Goal: Task Accomplishment & Management: Use online tool/utility

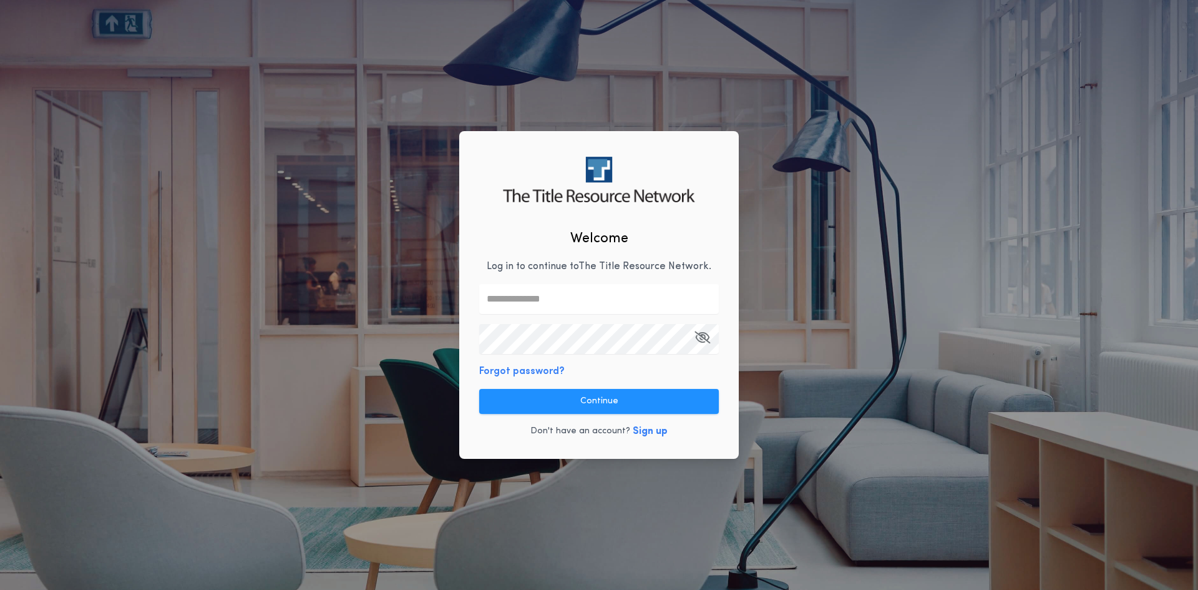
click at [575, 270] on p "Log in to continue to The Title Resource Network ." at bounding box center [599, 266] width 225 height 15
click at [575, 302] on input "text" at bounding box center [599, 299] width 240 height 30
type input "**********"
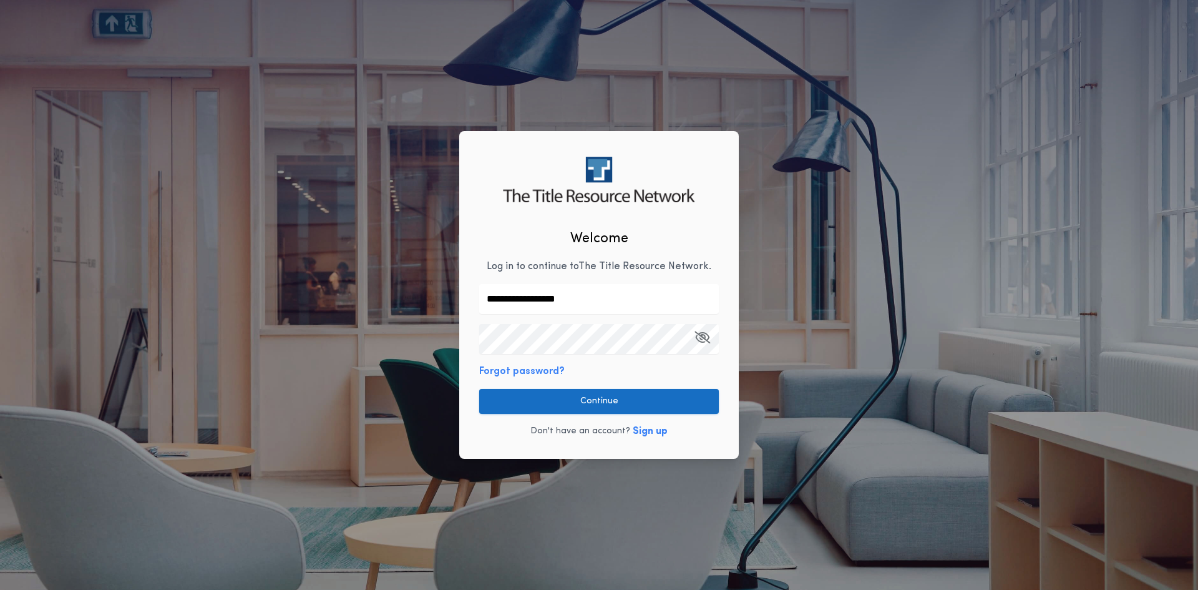
click at [571, 401] on button "Continue" at bounding box center [599, 401] width 240 height 25
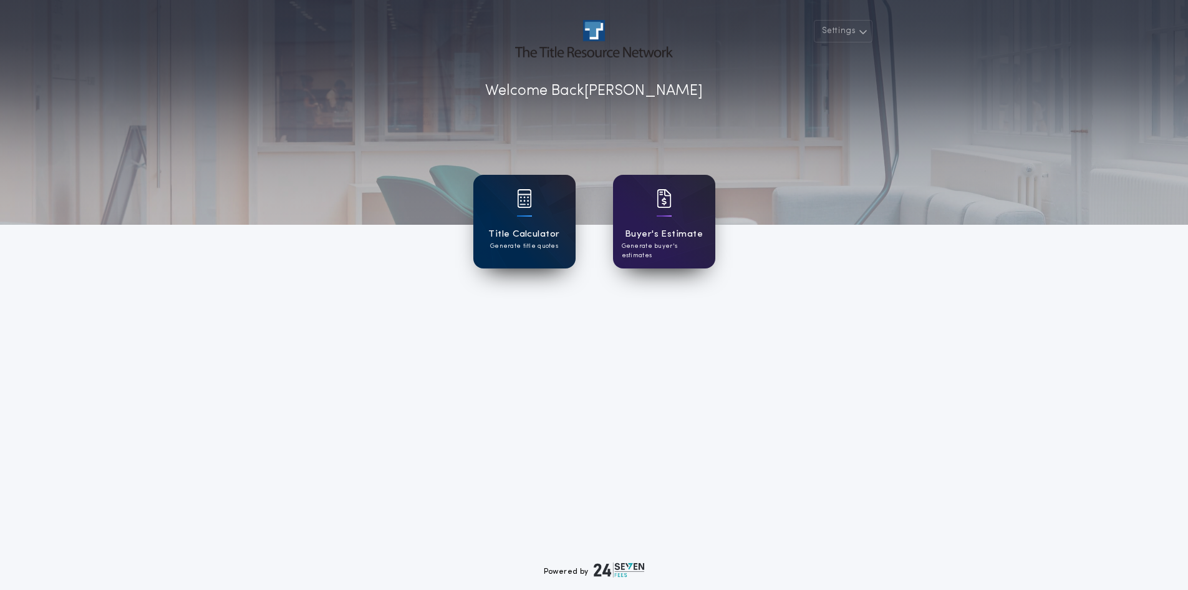
click at [537, 226] on div "Title Calculator Generate title quotes" at bounding box center [524, 222] width 102 height 94
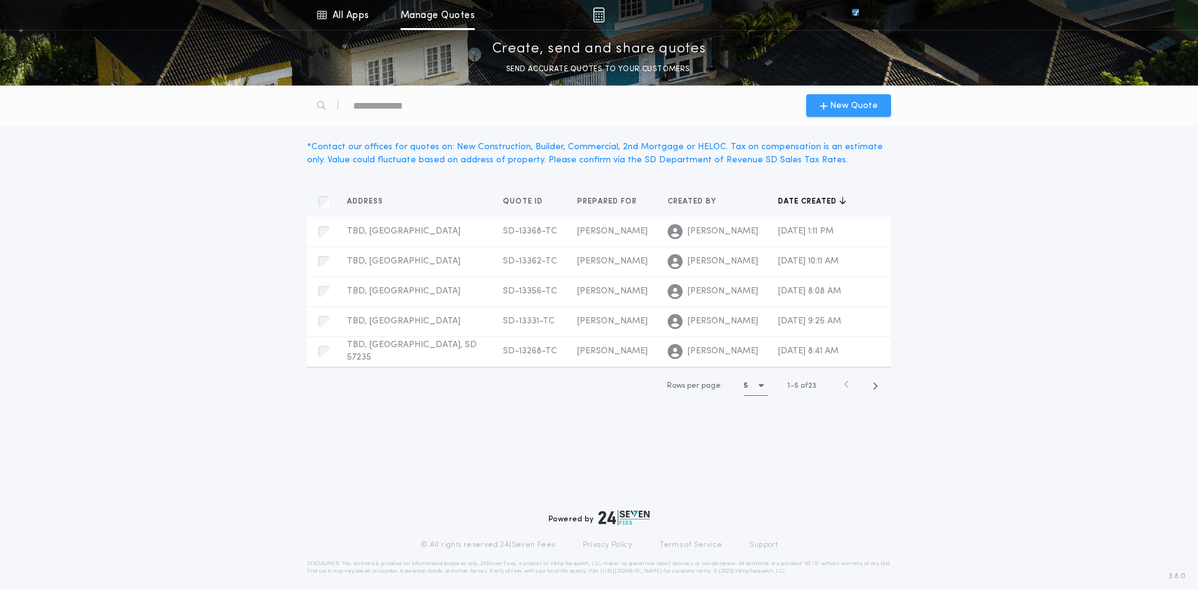
click at [831, 105] on span "New Quote" at bounding box center [854, 105] width 48 height 13
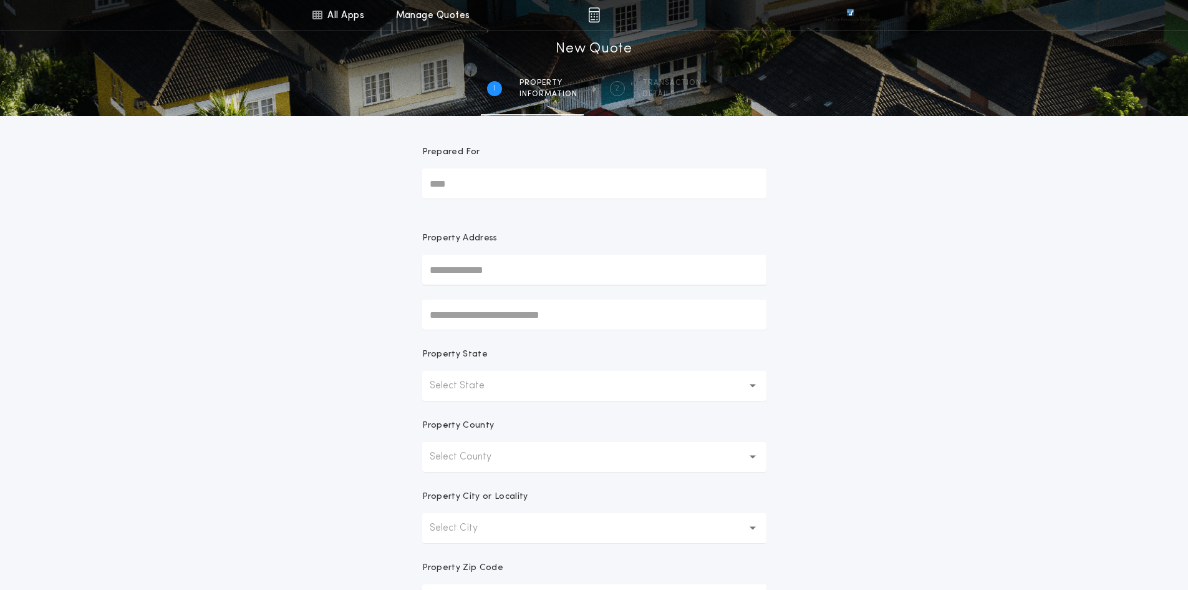
click at [537, 173] on input "Prepared For" at bounding box center [594, 183] width 344 height 30
type input "********"
click at [503, 277] on input "text" at bounding box center [594, 270] width 344 height 30
type input "***"
click at [483, 392] on p "Select State" at bounding box center [467, 385] width 75 height 15
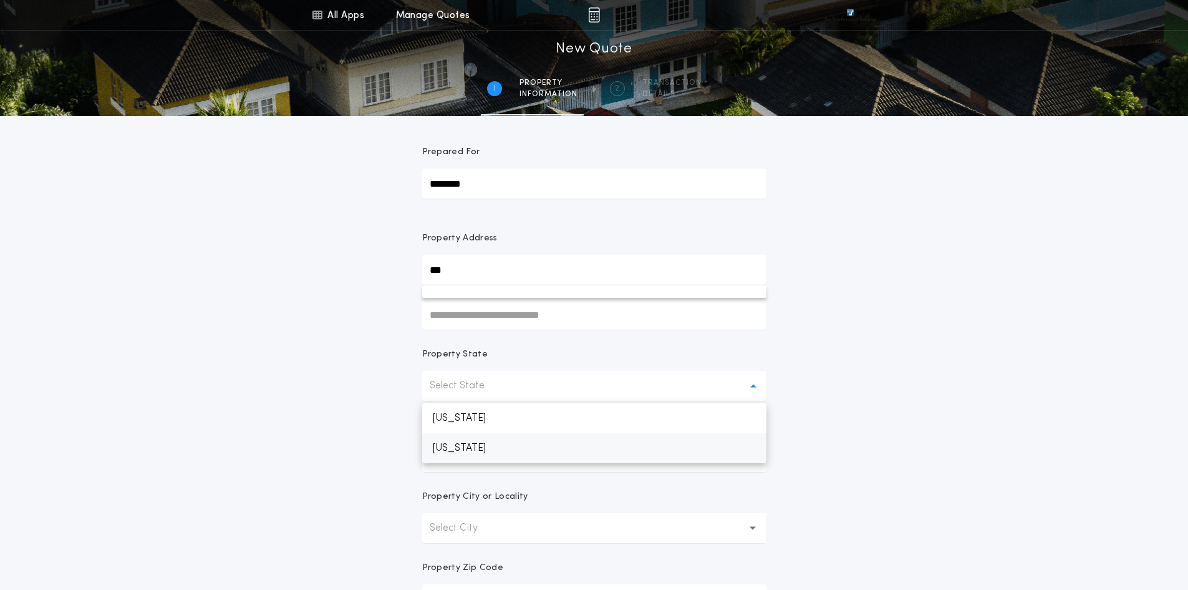
click at [475, 451] on p "[US_STATE]" at bounding box center [594, 448] width 344 height 30
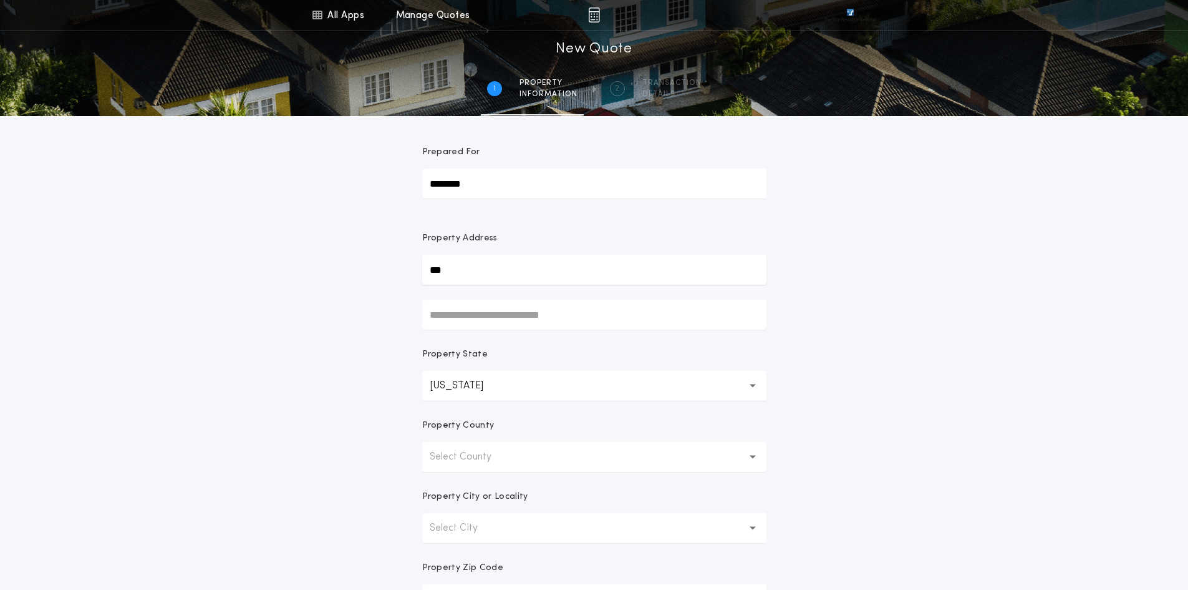
click at [536, 460] on button "Select County" at bounding box center [594, 457] width 344 height 30
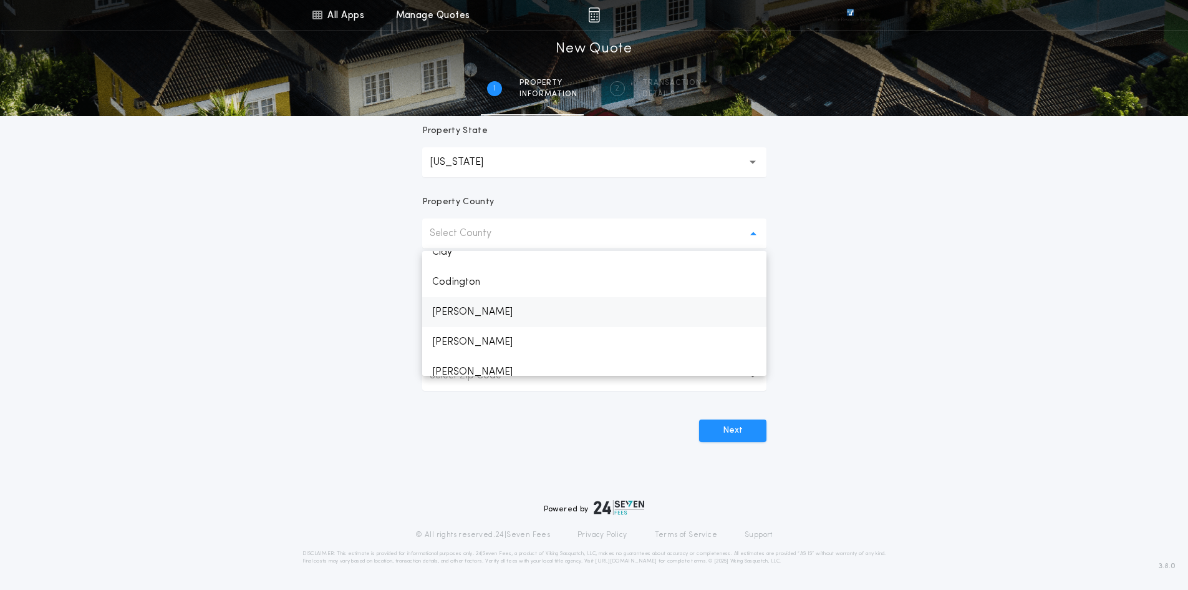
scroll to position [374, 0]
click at [468, 280] on p "Codington" at bounding box center [594, 281] width 344 height 30
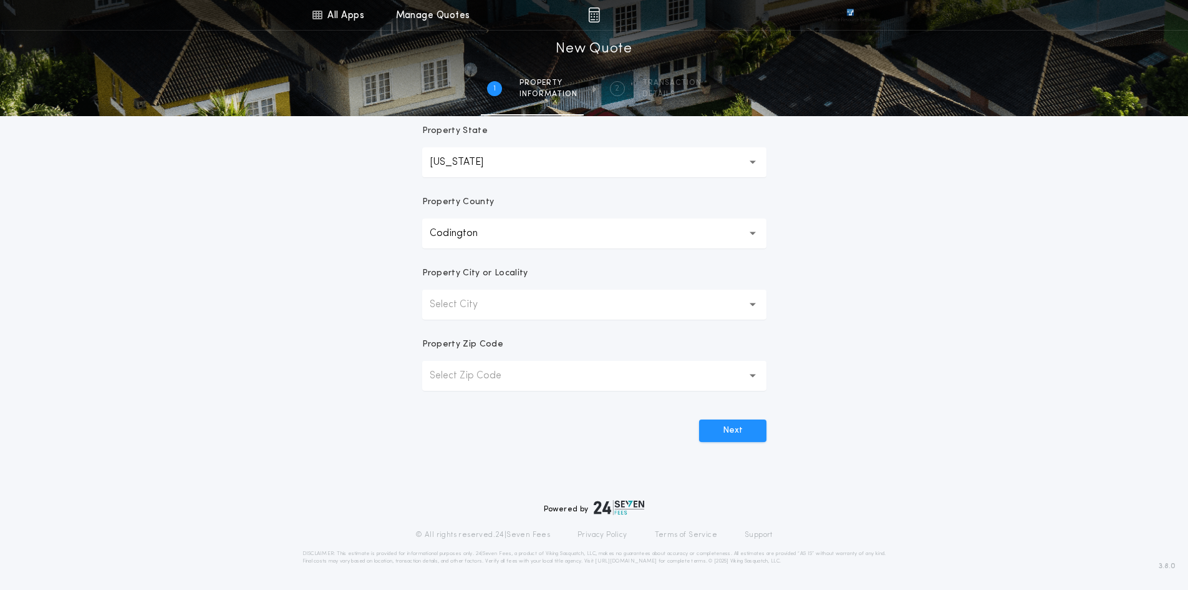
click at [754, 307] on icon "button" at bounding box center [753, 304] width 7 height 30
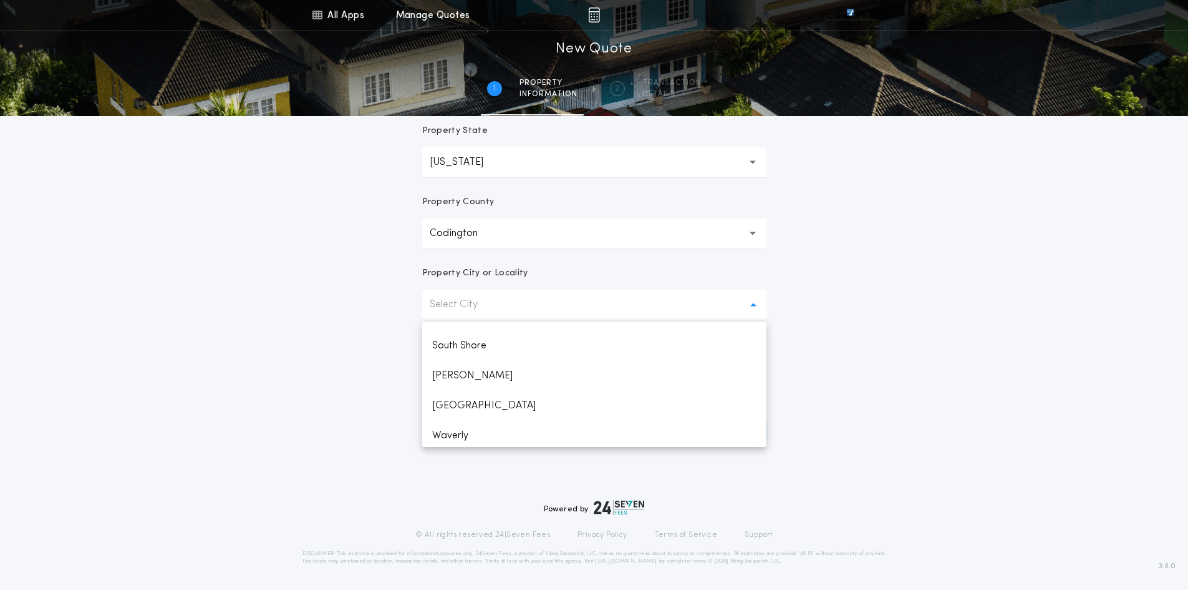
scroll to position [265, 0]
click at [460, 404] on p "[GEOGRAPHIC_DATA]" at bounding box center [594, 402] width 344 height 30
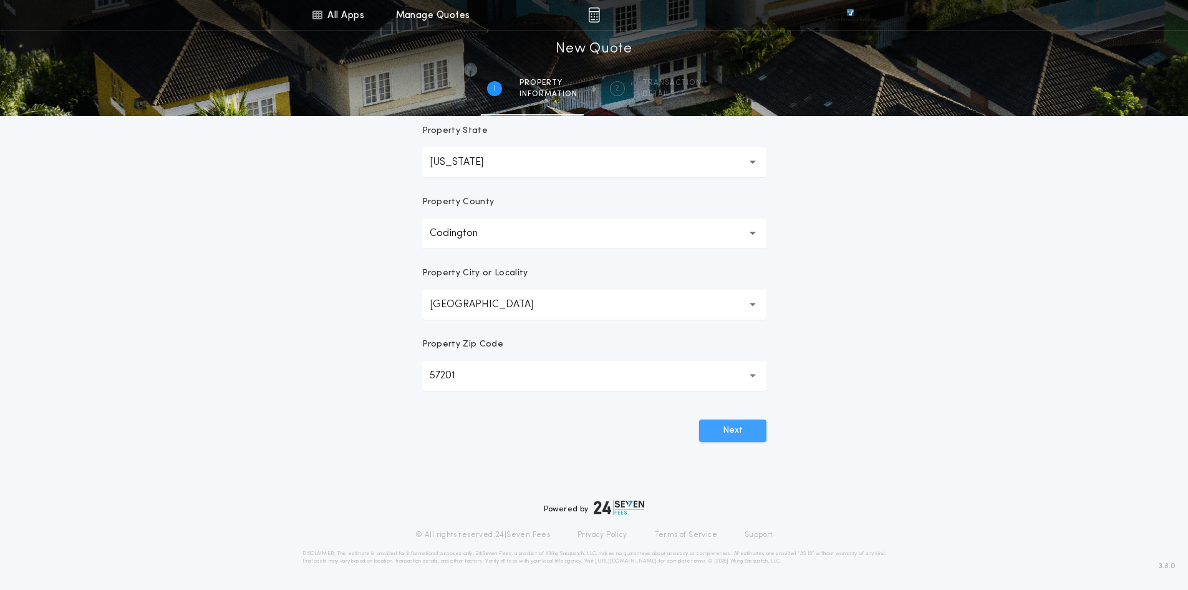
click at [733, 431] on button "Next" at bounding box center [732, 430] width 67 height 22
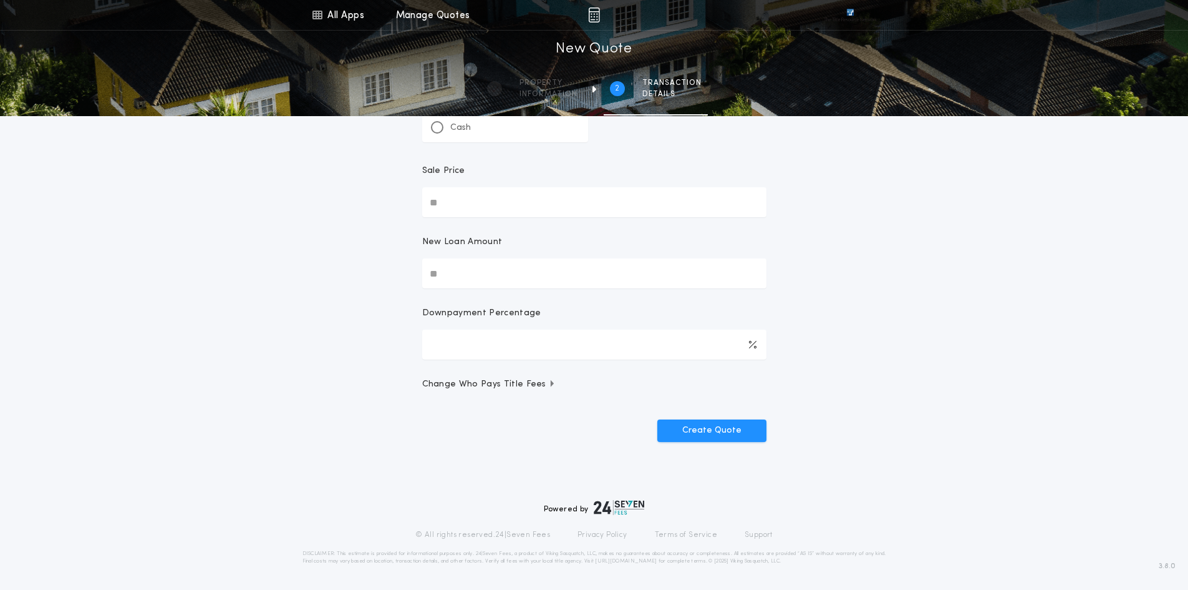
scroll to position [0, 0]
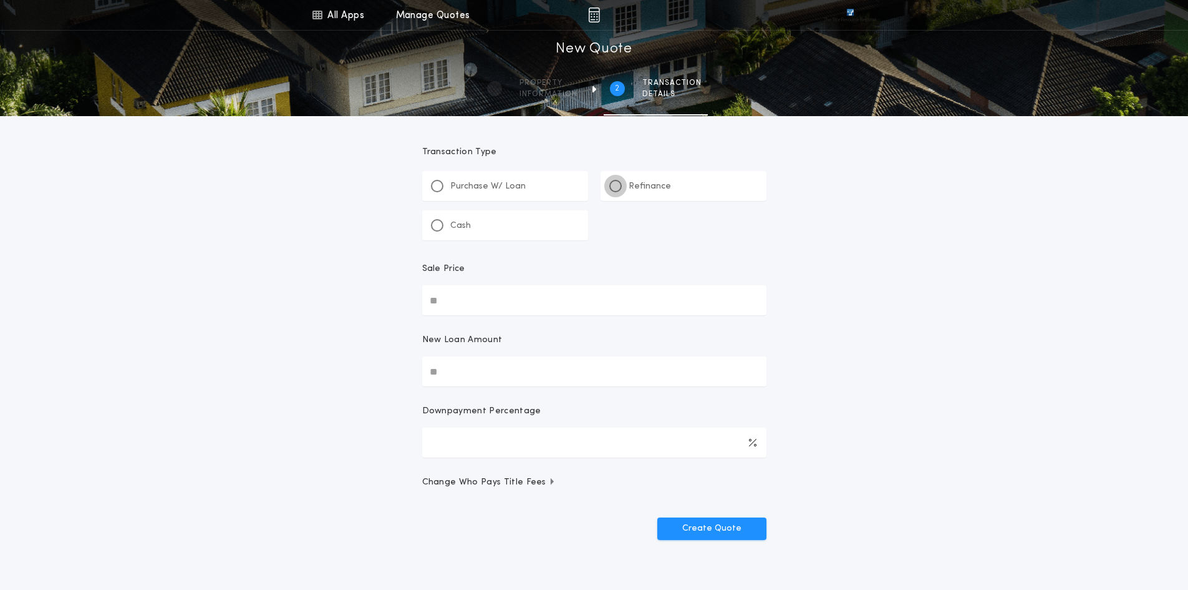
click at [615, 187] on div at bounding box center [616, 186] width 6 height 6
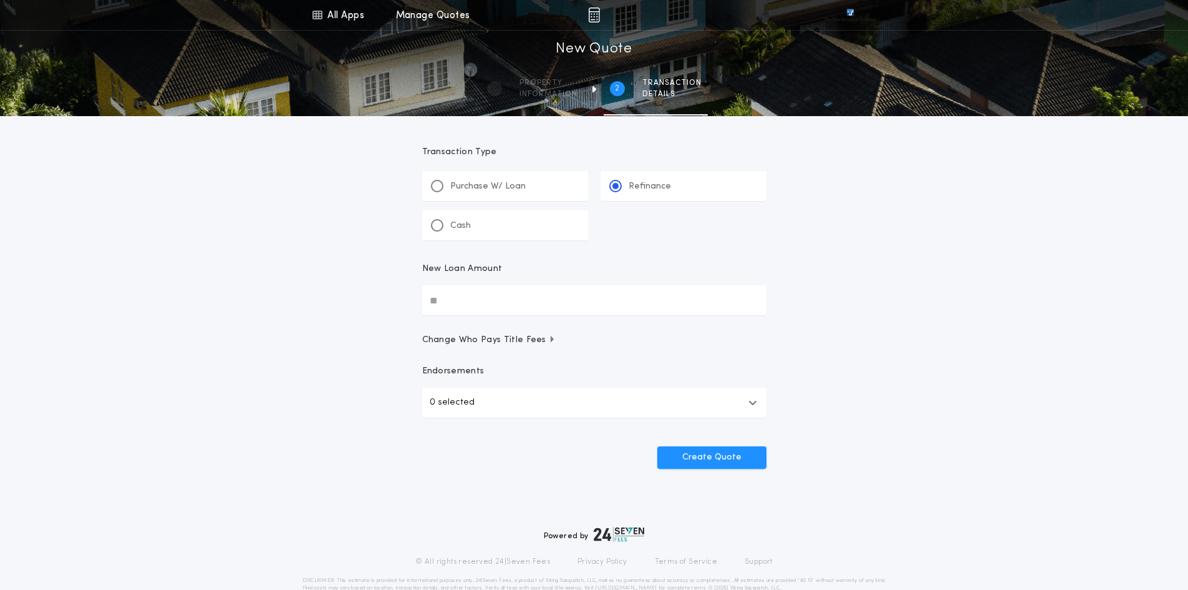
click at [462, 308] on input "New Loan Amount" at bounding box center [594, 300] width 344 height 30
type input "********"
click at [757, 399] on icon "button" at bounding box center [753, 402] width 9 height 10
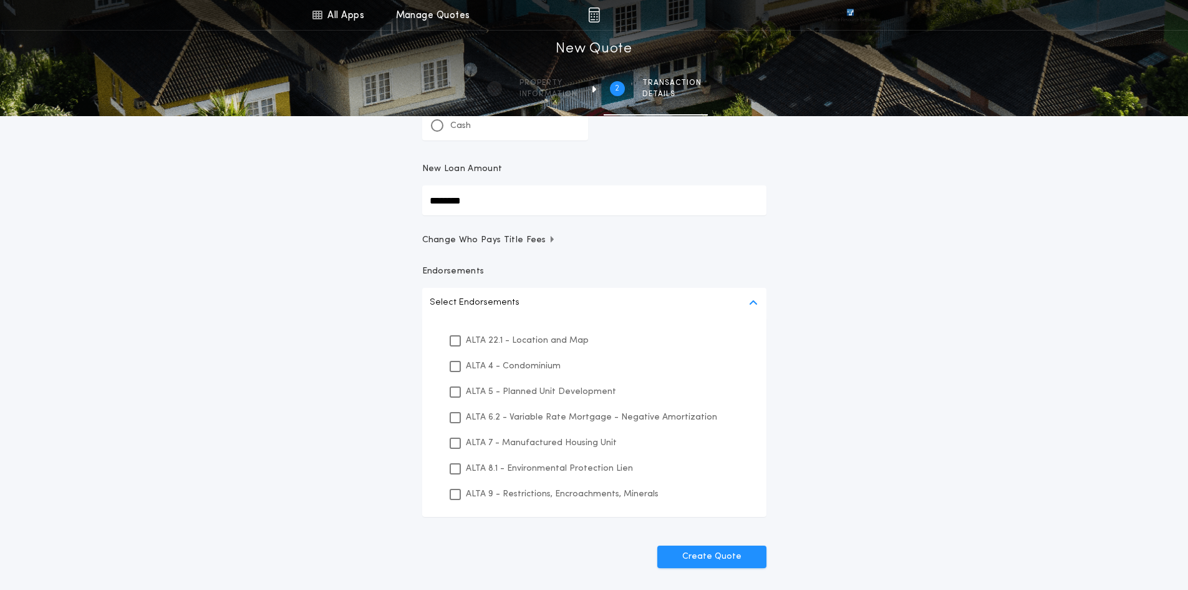
scroll to position [125, 0]
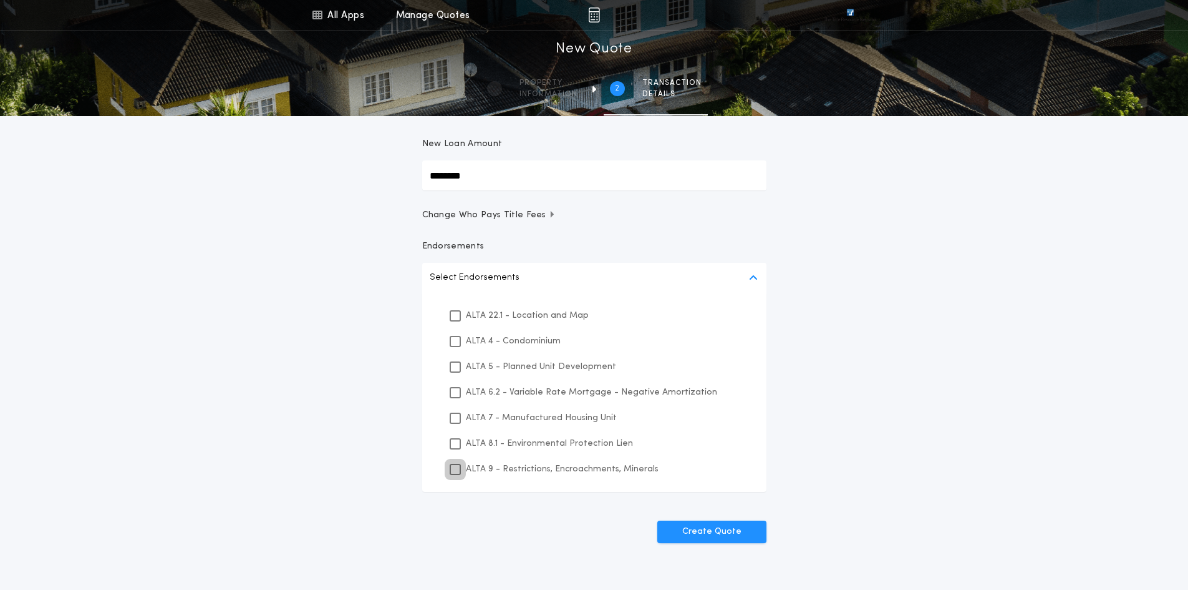
click at [455, 469] on icon at bounding box center [455, 469] width 7 height 9
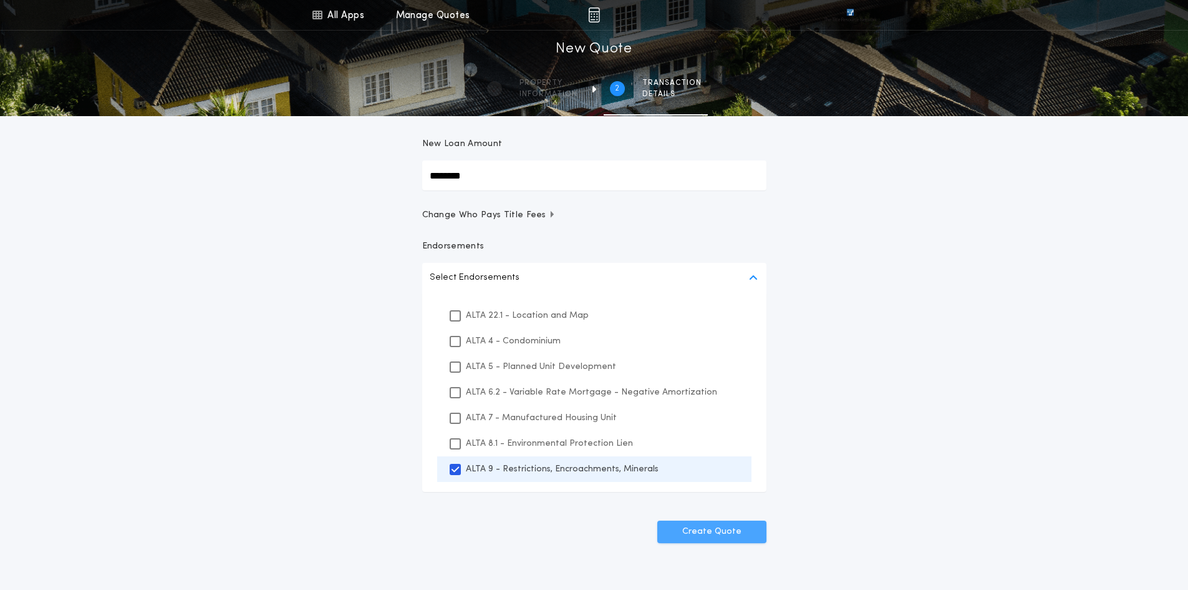
click at [707, 531] on button "Create Quote" at bounding box center [712, 531] width 109 height 22
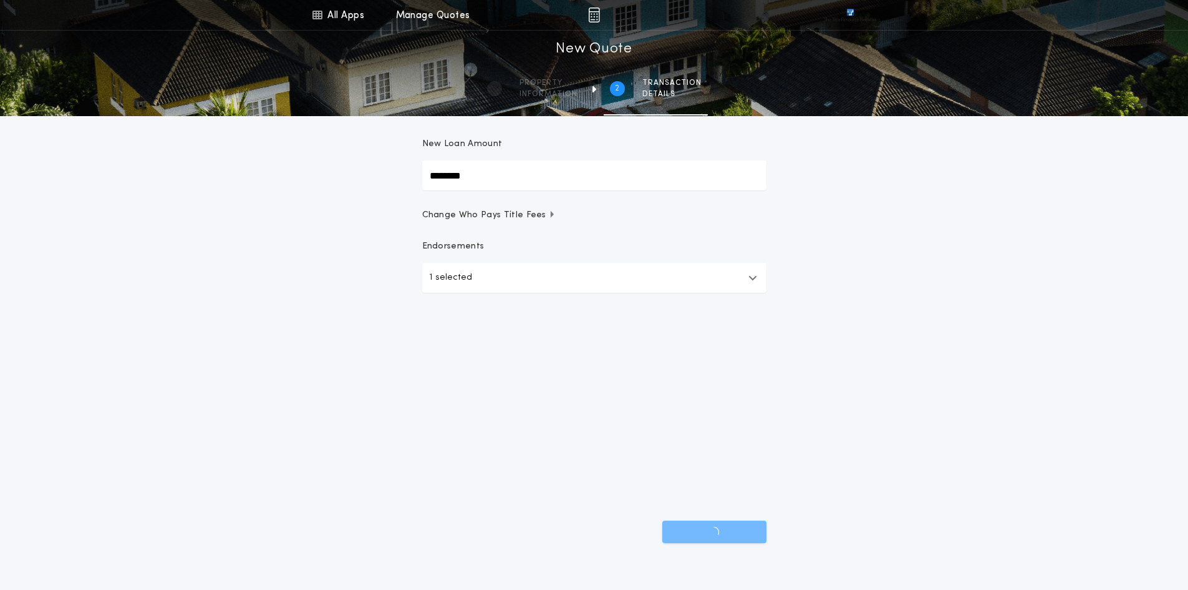
scroll to position [27, 0]
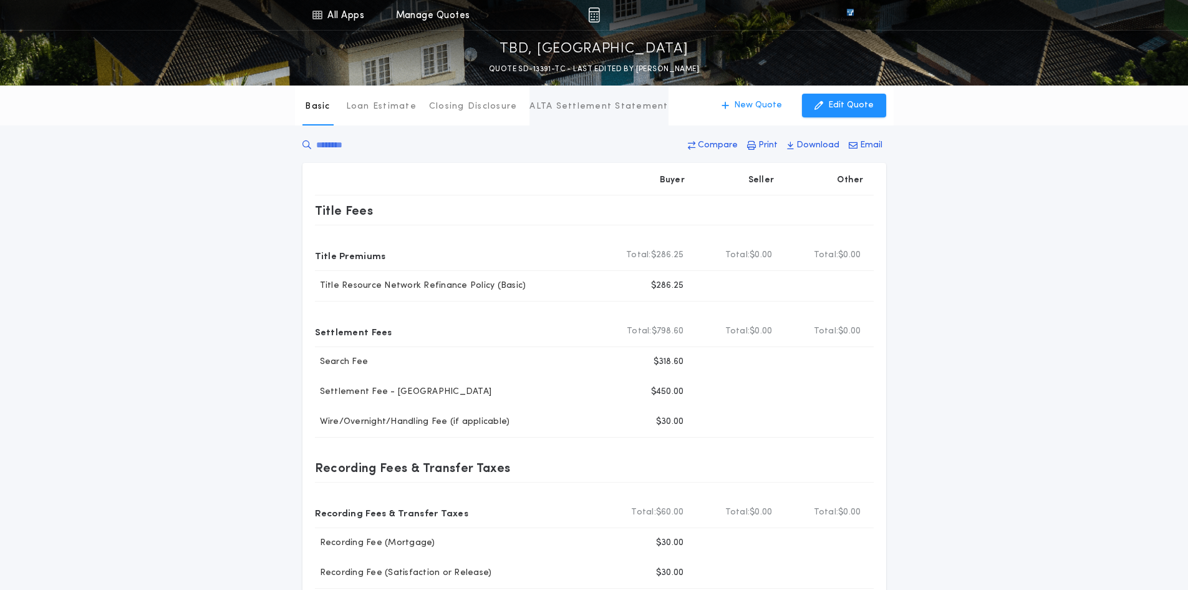
click at [558, 109] on p "ALTA Settlement Statement" at bounding box center [599, 106] width 138 height 12
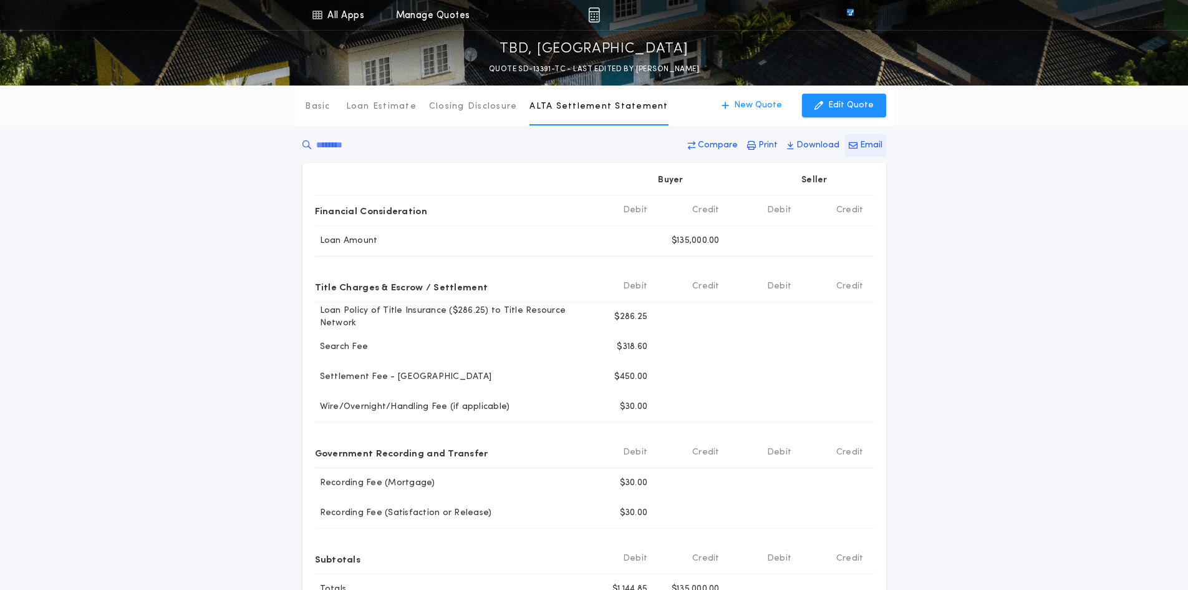
click at [858, 142] on icon "button" at bounding box center [853, 145] width 9 height 9
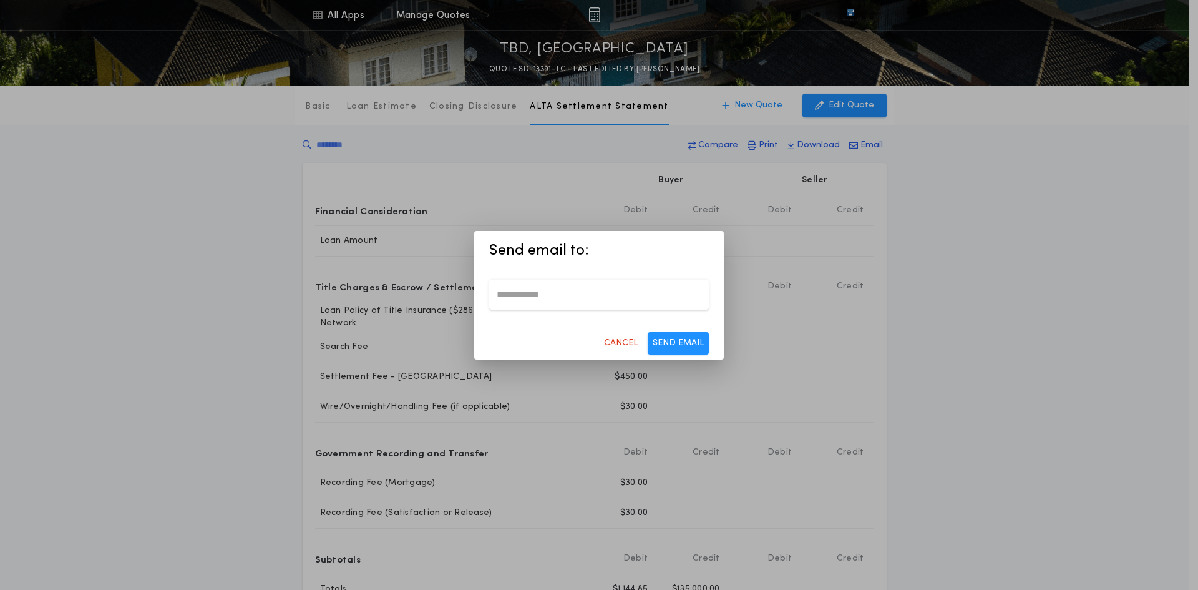
click at [571, 288] on input "email" at bounding box center [599, 294] width 220 height 30
type input "**********"
click at [689, 341] on button "SEND EMAIL" at bounding box center [678, 343] width 61 height 22
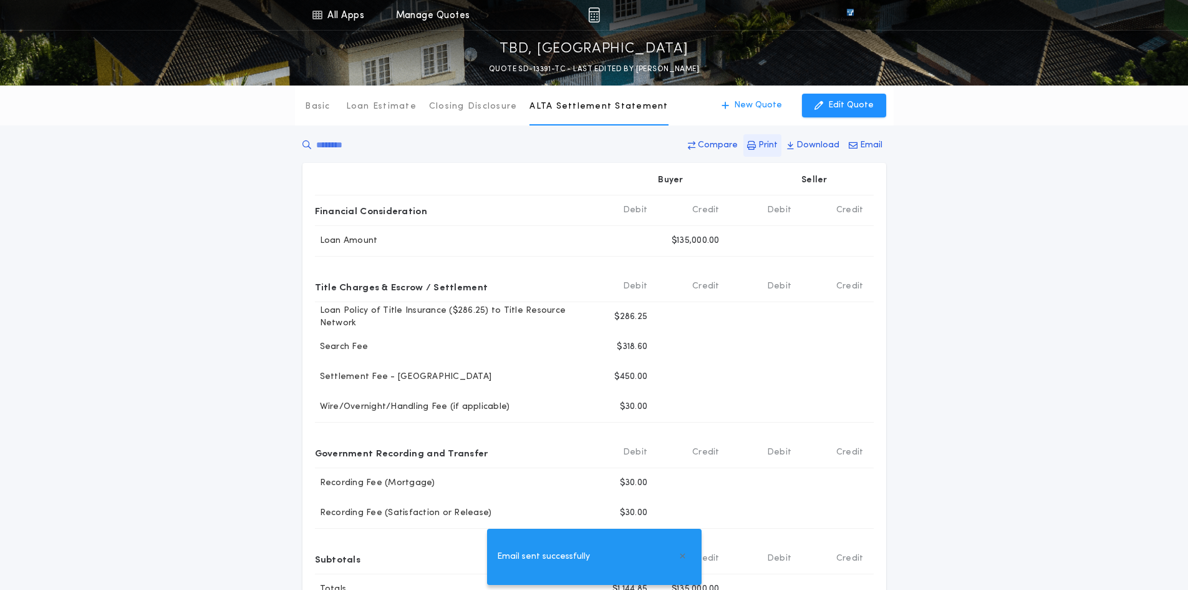
click at [764, 143] on p "Print" at bounding box center [768, 145] width 19 height 12
